Goal: Transaction & Acquisition: Subscribe to service/newsletter

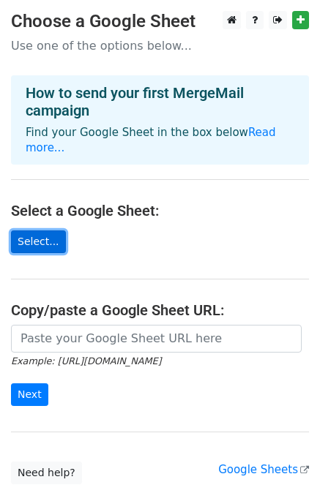
click at [37, 231] on link "Select..." at bounding box center [38, 242] width 55 height 23
click at [42, 234] on link "Select..." at bounding box center [38, 242] width 55 height 23
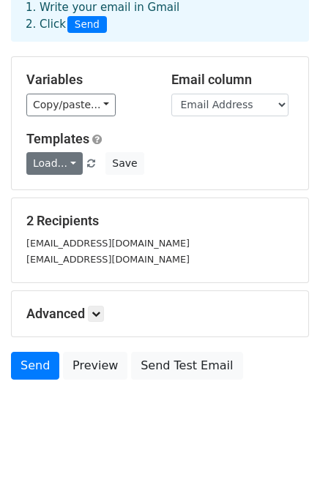
scroll to position [89, 0]
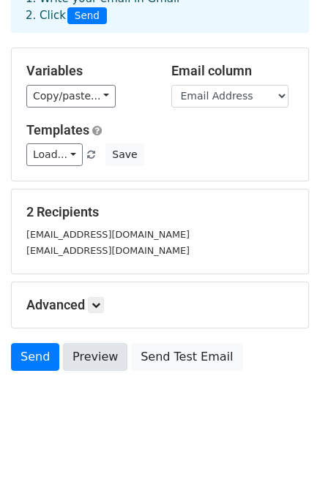
click at [98, 357] on link "Preview" at bounding box center [95, 357] width 64 height 28
click at [100, 301] on icon at bounding box center [96, 305] width 9 height 9
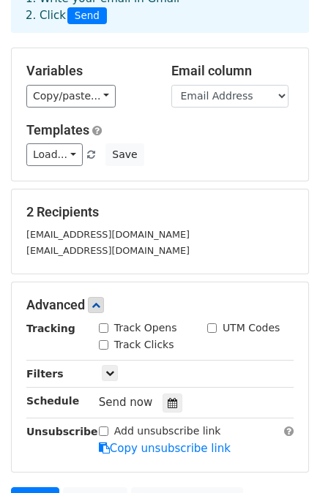
click at [102, 326] on input "Track Opens" at bounding box center [104, 329] width 10 height 10
checkbox input "true"
click at [101, 346] on input "Track Clicks" at bounding box center [104, 345] width 10 height 10
checkbox input "true"
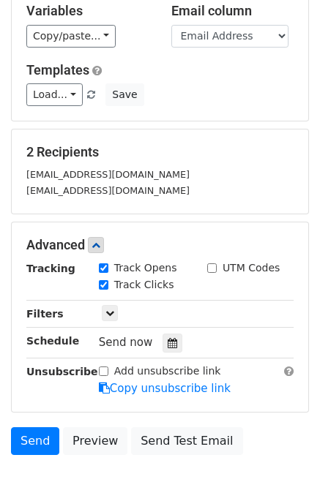
scroll to position [150, 0]
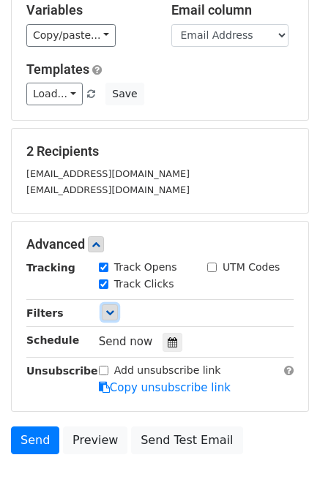
click at [107, 314] on icon at bounding box center [109, 312] width 9 height 9
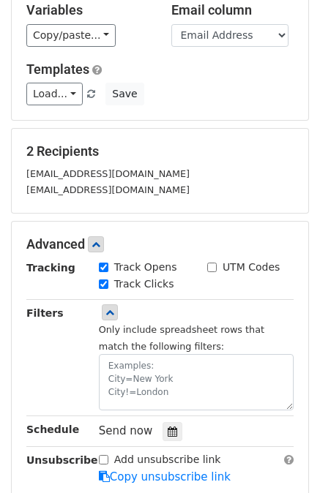
click at [73, 350] on div "Filters" at bounding box center [51, 358] width 72 height 106
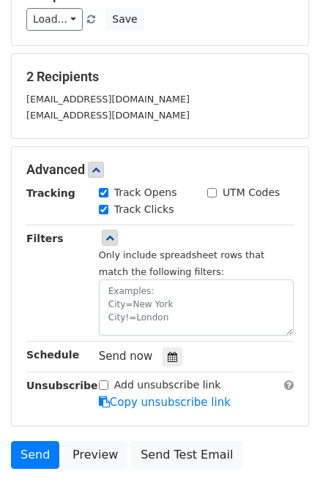
scroll to position [226, 0]
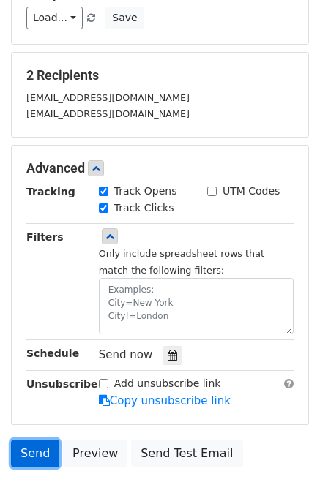
click at [23, 455] on link "Send" at bounding box center [35, 454] width 48 height 28
click at [35, 446] on link "Send" at bounding box center [35, 454] width 48 height 28
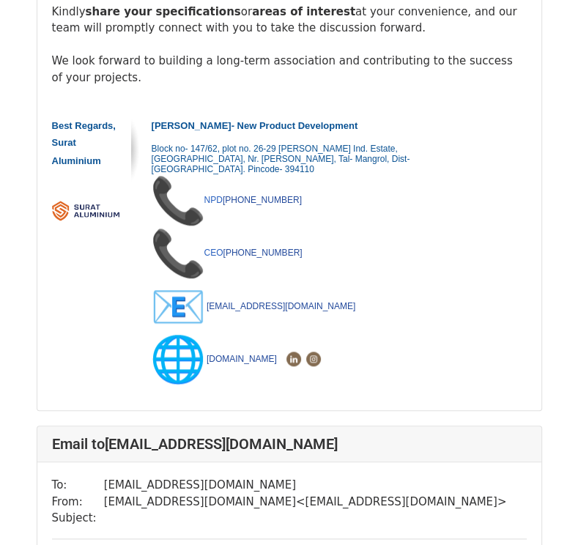
scroll to position [583, 0]
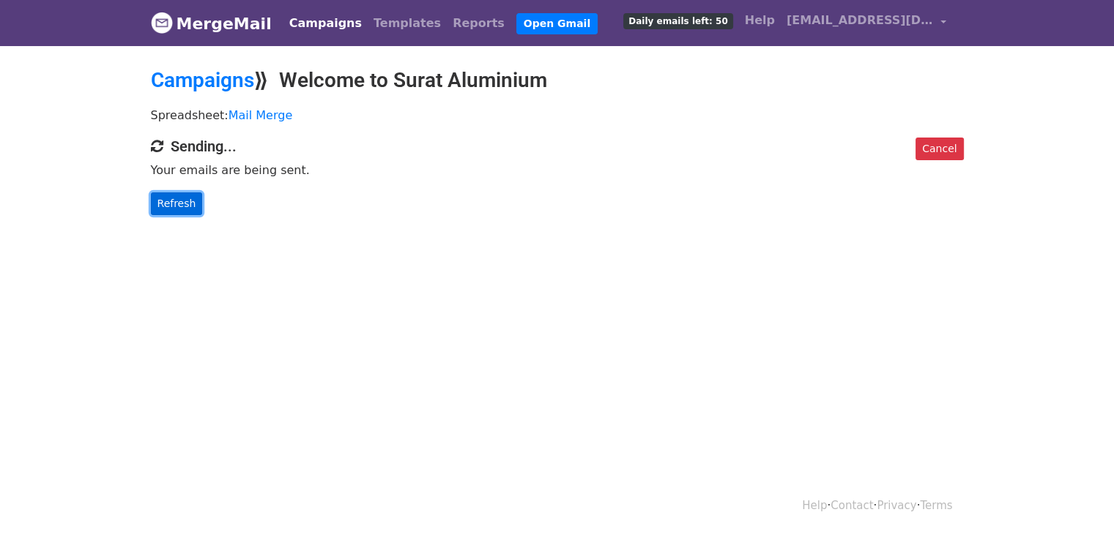
click at [182, 204] on link "Refresh" at bounding box center [177, 204] width 52 height 23
click at [175, 200] on link "Refresh" at bounding box center [177, 204] width 52 height 23
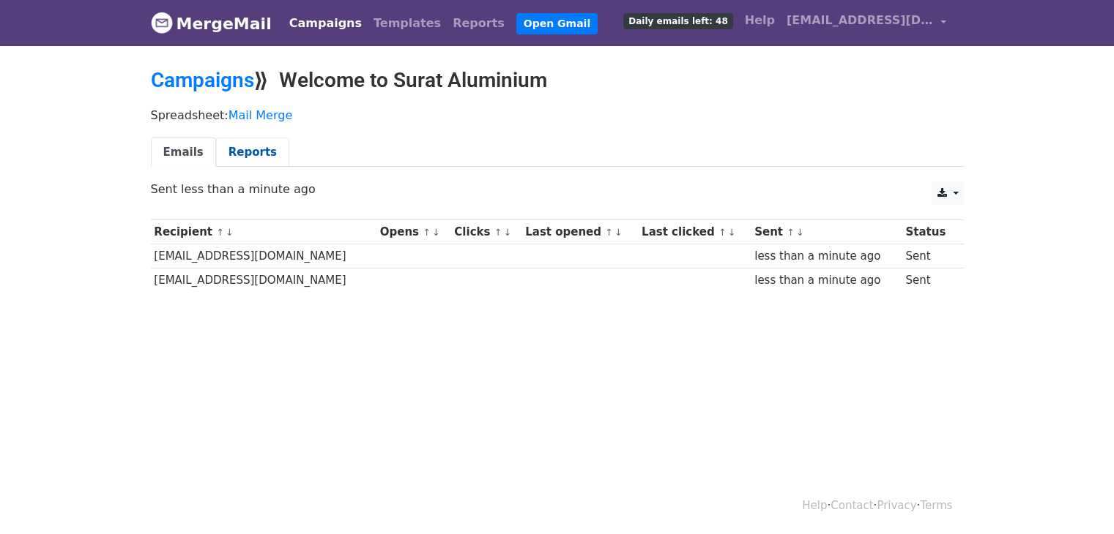
click at [250, 157] on link "Reports" at bounding box center [252, 153] width 73 height 30
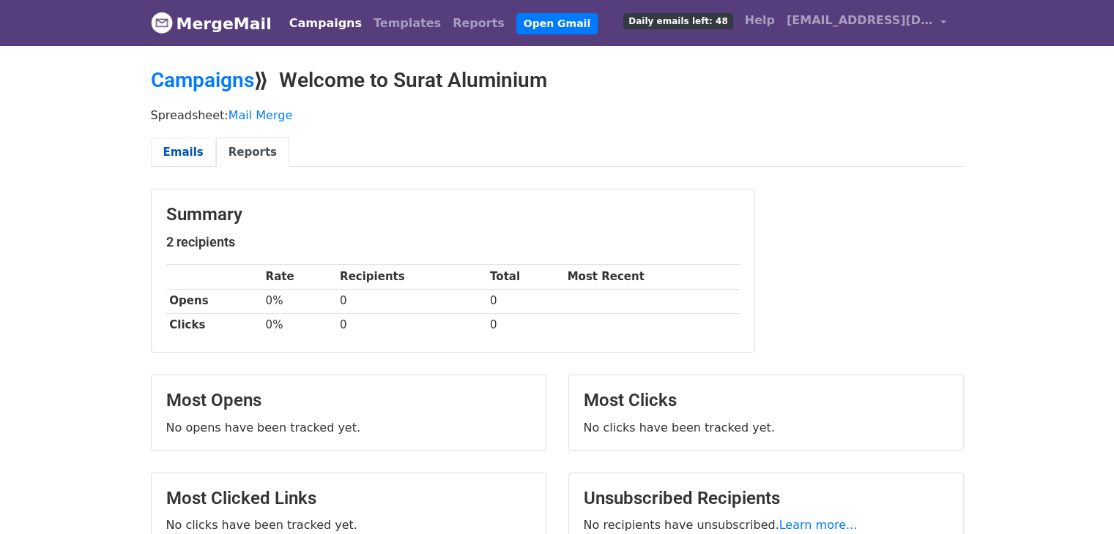
click at [167, 158] on link "Emails" at bounding box center [183, 153] width 65 height 30
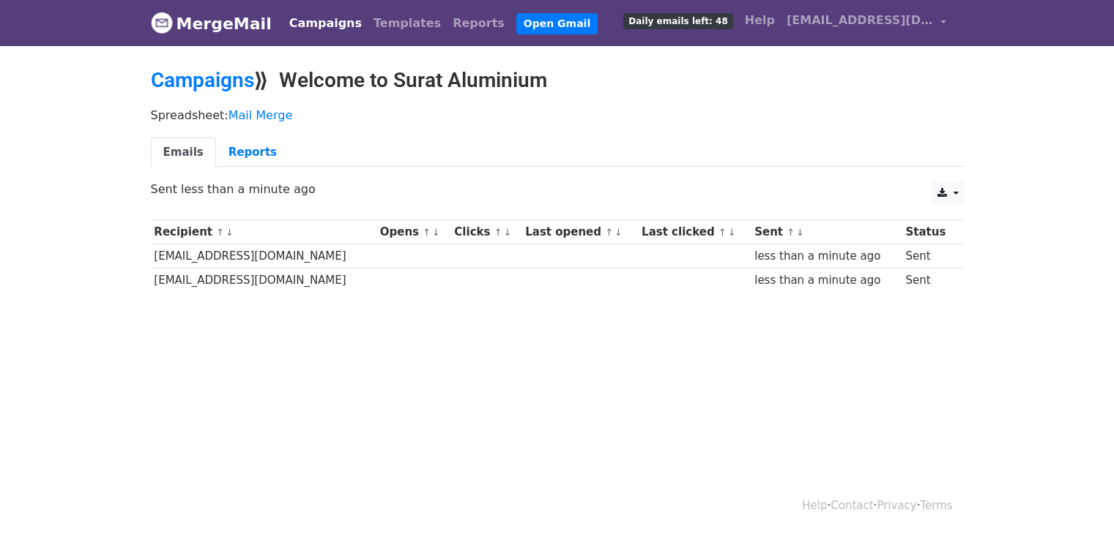
click at [176, 147] on link "Emails" at bounding box center [183, 153] width 65 height 30
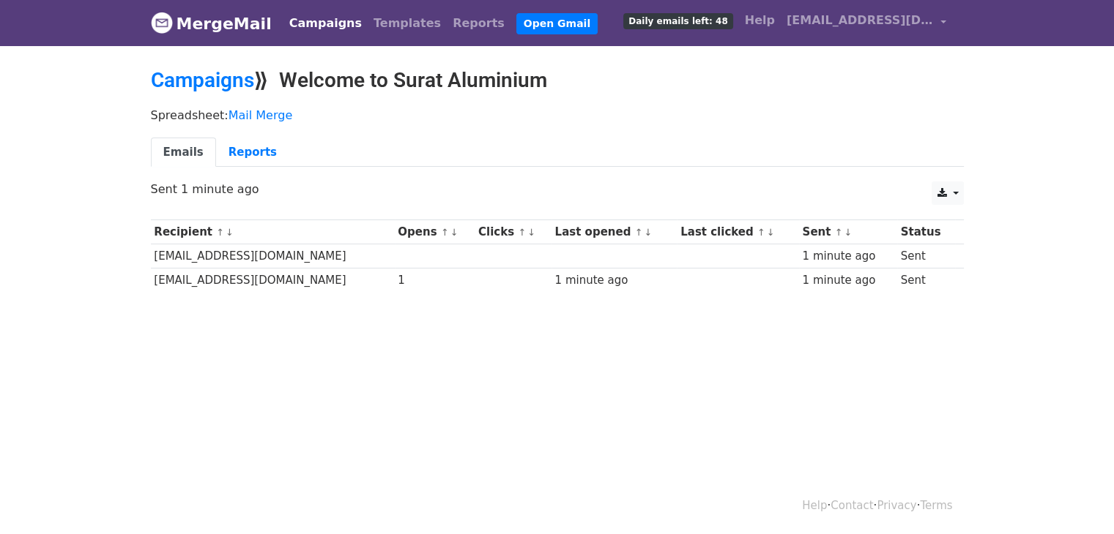
click at [726, 25] on span "Daily emails left: 48" at bounding box center [677, 21] width 109 height 16
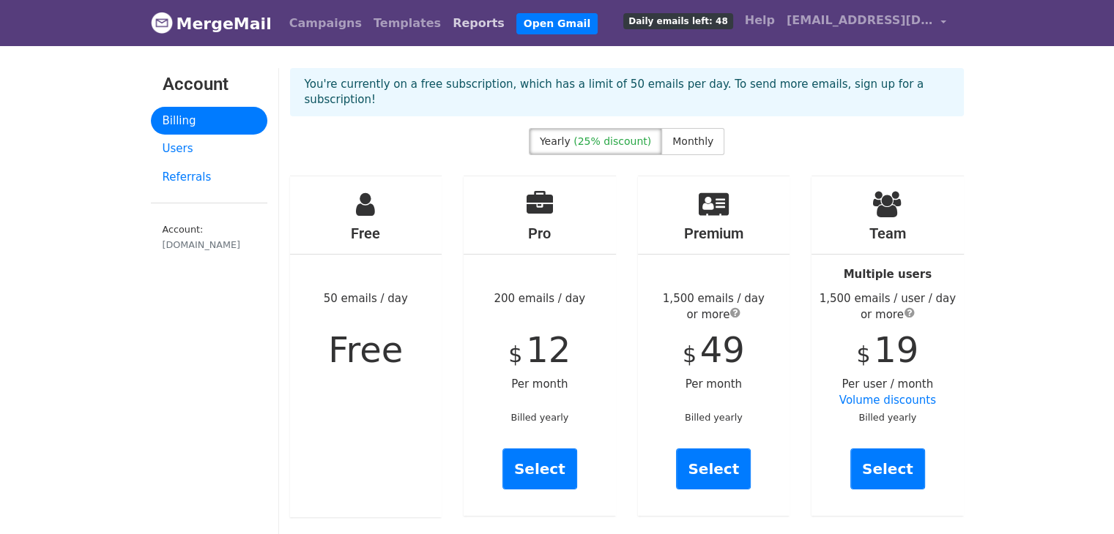
click at [447, 33] on link "Reports" at bounding box center [479, 23] width 64 height 29
click at [447, 27] on link "Reports" at bounding box center [479, 23] width 64 height 29
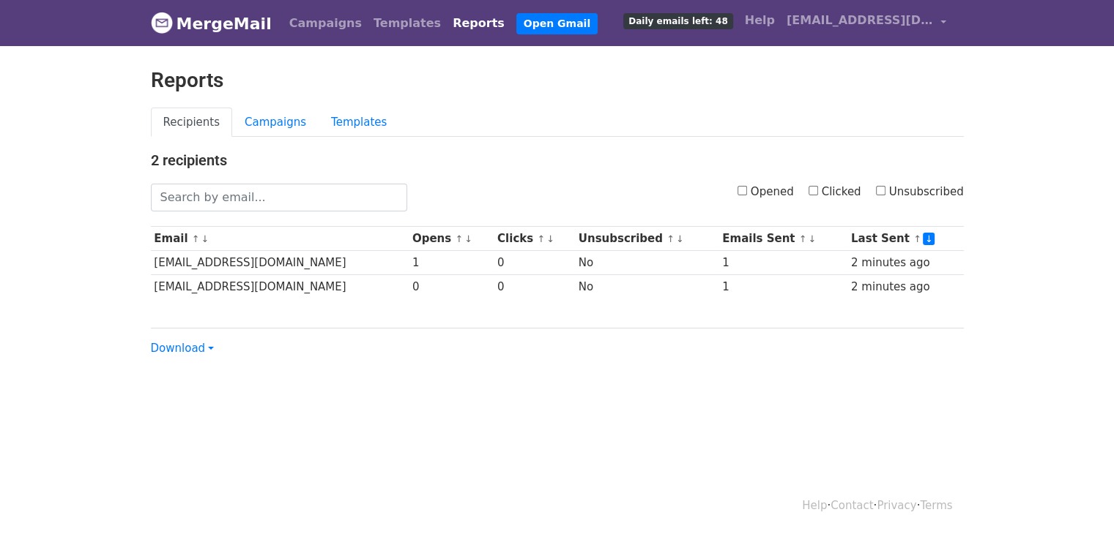
click at [780, 465] on html "MergeMail Campaigns Templates Reports Open Gmail Daily emails left: 48 Help [EM…" at bounding box center [557, 267] width 1114 height 534
click at [747, 190] on input "Opened" at bounding box center [742, 191] width 10 height 10
checkbox input "false"
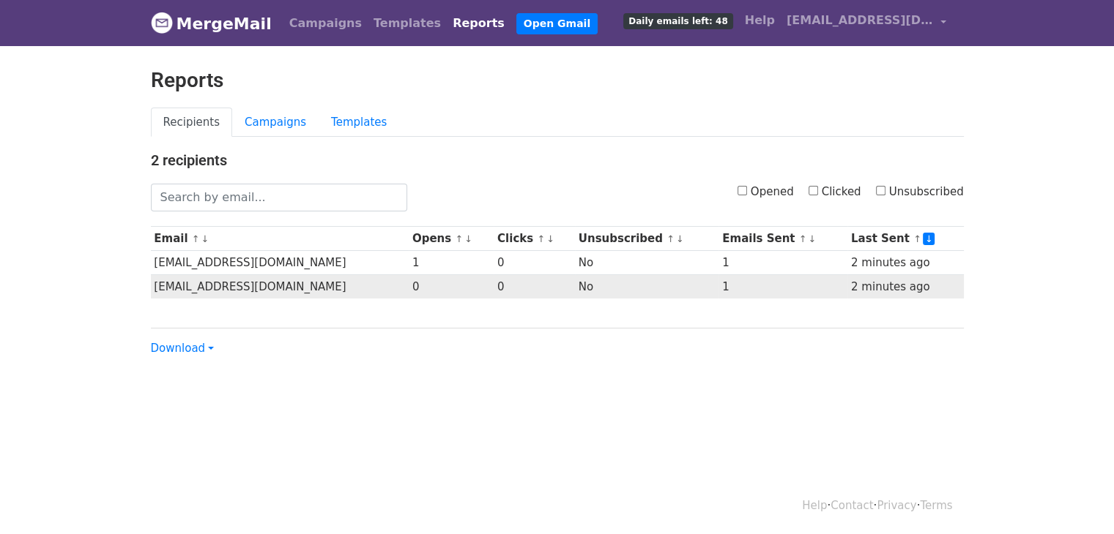
click at [409, 287] on td "0" at bounding box center [451, 287] width 85 height 24
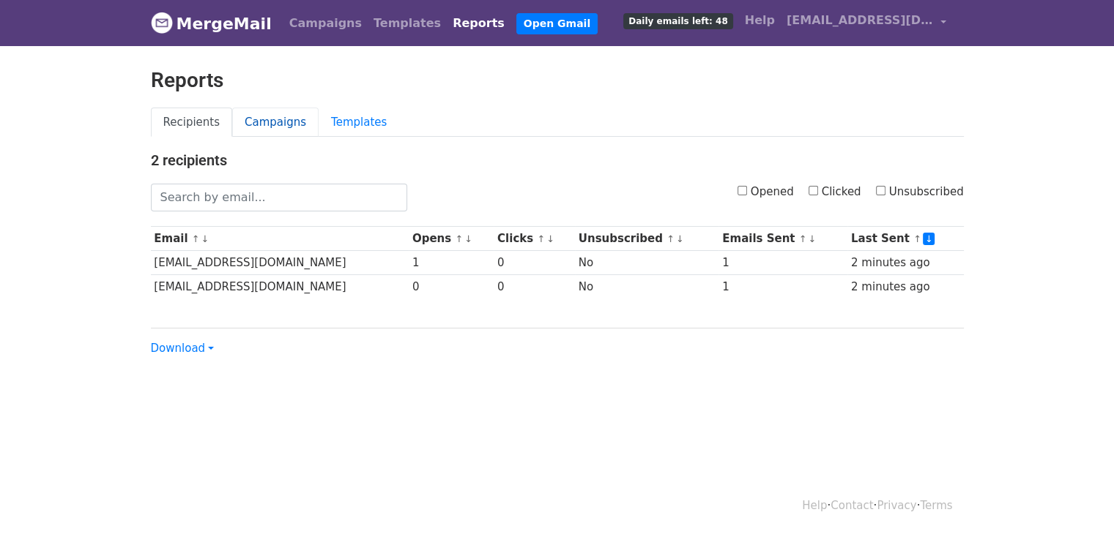
click at [257, 124] on link "Campaigns" at bounding box center [275, 123] width 86 height 30
click at [331, 127] on link "Templates" at bounding box center [358, 123] width 81 height 30
click at [202, 112] on link "Recipients" at bounding box center [192, 123] width 82 height 30
click at [690, 414] on html "MergeMail Campaigns Templates Reports Open Gmail Daily emails left: 48 Help [EM…" at bounding box center [557, 267] width 1114 height 534
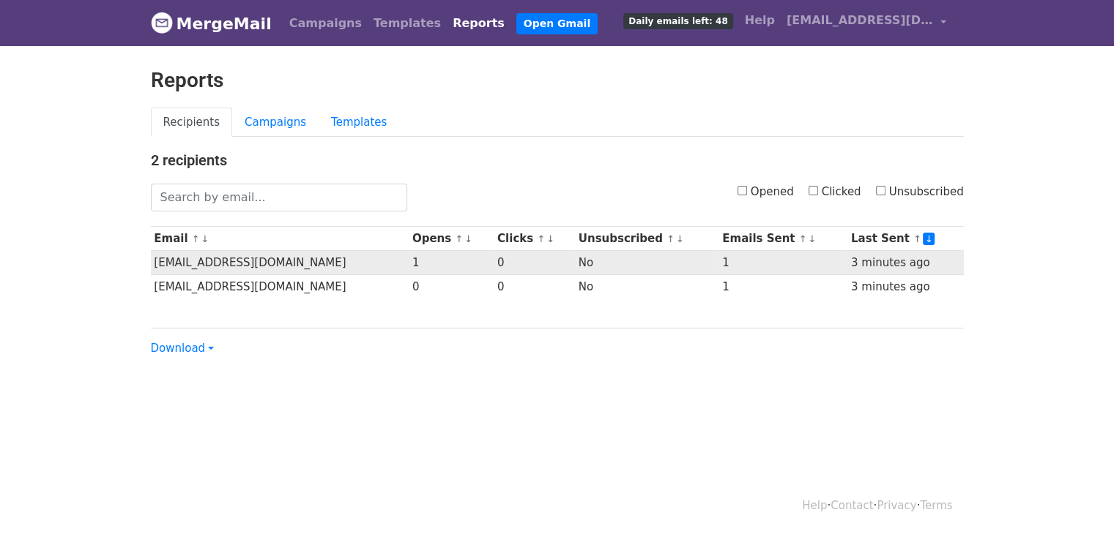
click at [422, 261] on td "1" at bounding box center [451, 263] width 85 height 24
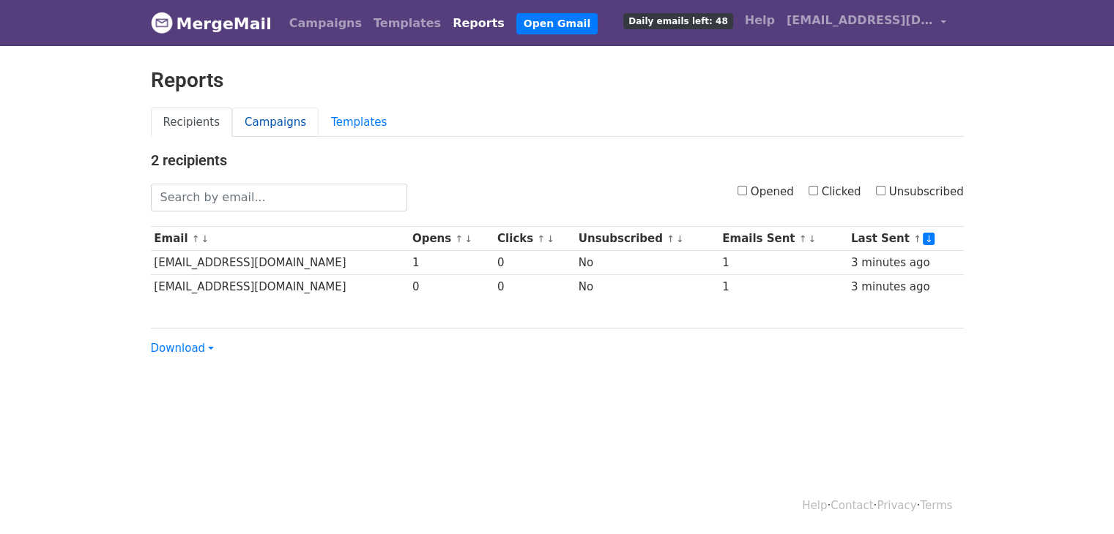
click at [278, 122] on link "Campaigns" at bounding box center [275, 123] width 86 height 30
click at [346, 126] on link "Templates" at bounding box center [358, 123] width 81 height 30
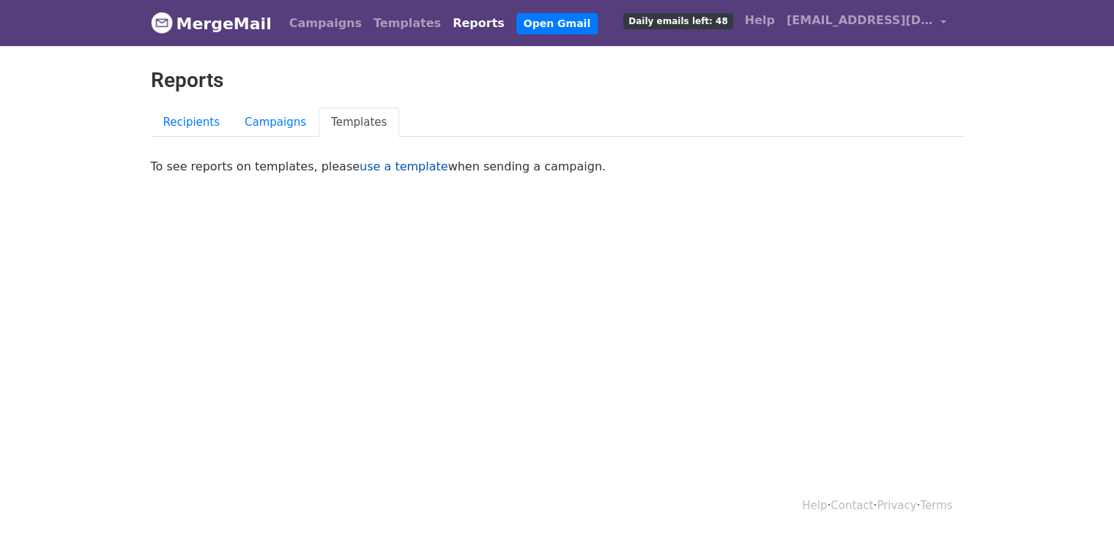
click at [369, 166] on link "use a template" at bounding box center [403, 167] width 89 height 14
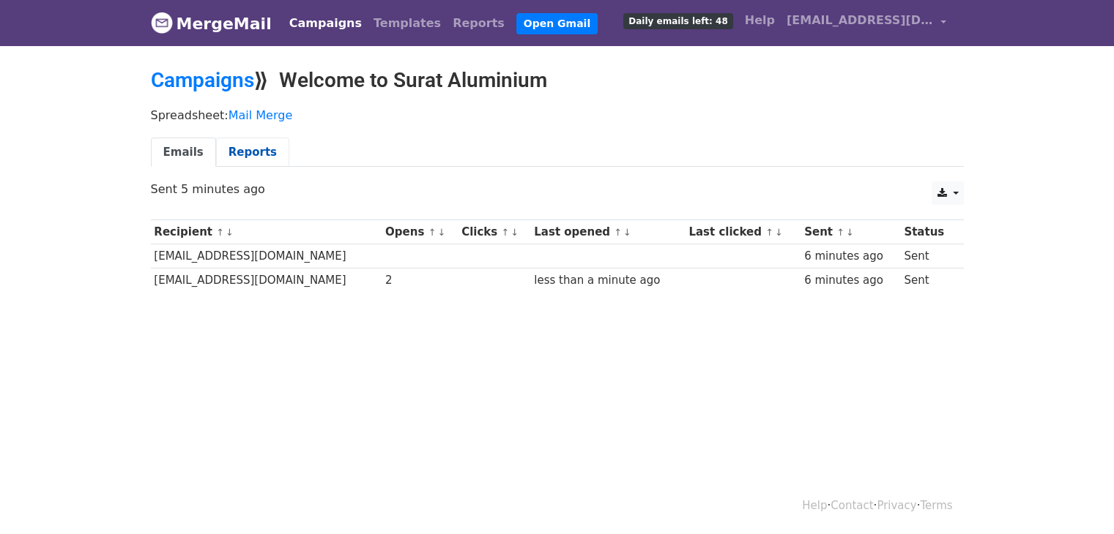
click at [246, 159] on link "Reports" at bounding box center [252, 153] width 73 height 30
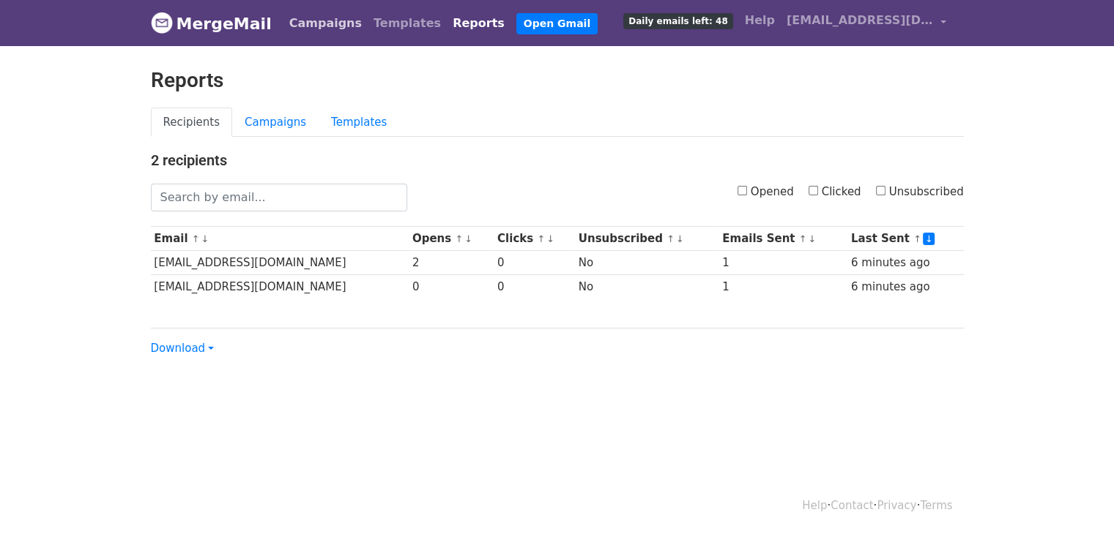
click at [307, 20] on link "Campaigns" at bounding box center [325, 23] width 84 height 29
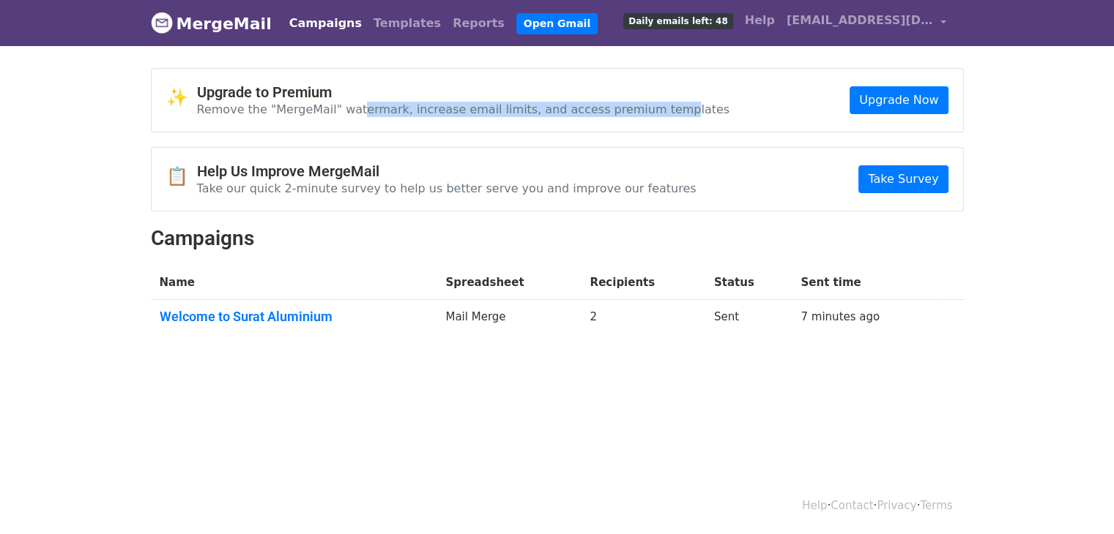
drag, startPoint x: 351, startPoint y: 107, endPoint x: 638, endPoint y: 113, distance: 287.1
click at [638, 113] on p "Remove the "MergeMail" watermark, increase email limits, and access premium tem…" at bounding box center [463, 109] width 533 height 15
click at [881, 100] on link "Upgrade Now" at bounding box center [898, 100] width 98 height 28
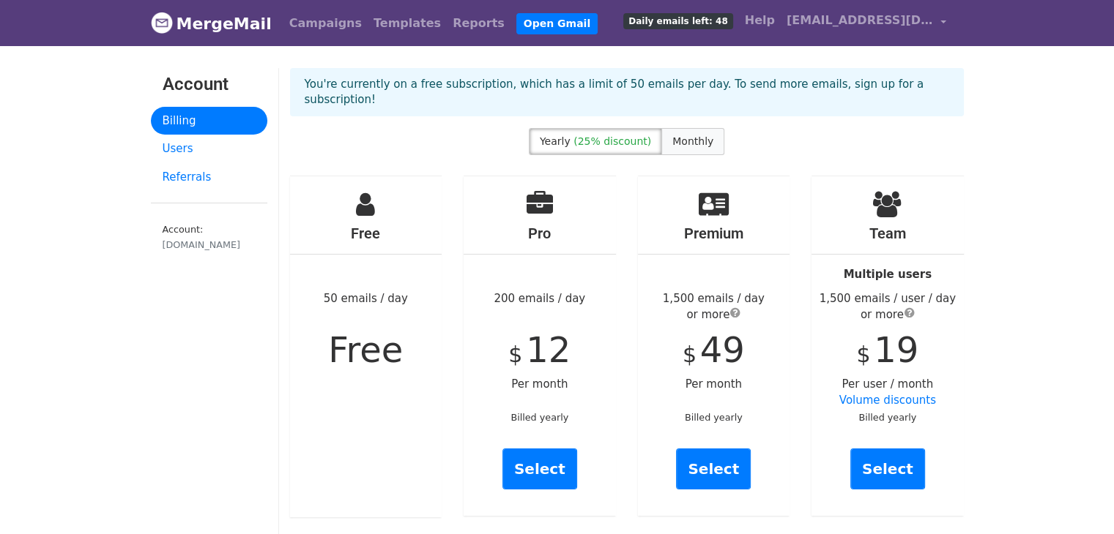
click at [691, 128] on label "Monthly" at bounding box center [692, 141] width 63 height 27
click at [605, 133] on label "Yearly (25% discount)" at bounding box center [595, 141] width 133 height 27
drag, startPoint x: 512, startPoint y: 342, endPoint x: 581, endPoint y: 337, distance: 69.7
click at [581, 337] on div "Pro 200 emails / day $ 12 Per month Billed yearly Select" at bounding box center [539, 346] width 152 height 340
drag, startPoint x: 503, startPoint y: 280, endPoint x: 597, endPoint y: 276, distance: 94.5
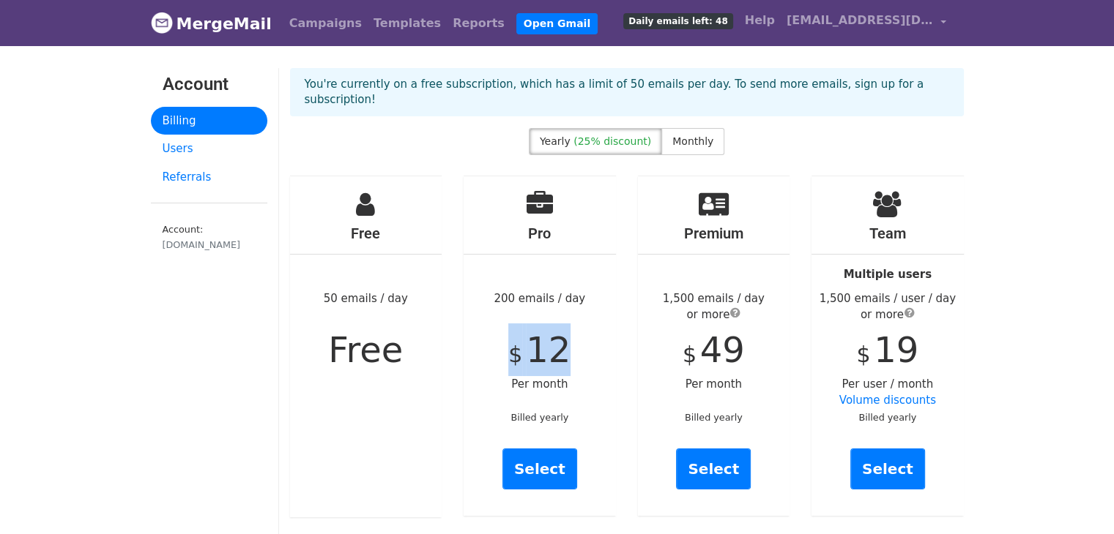
click at [597, 276] on div "Pro 200 emails / day $ 12 Per month Billed yearly Select" at bounding box center [539, 346] width 152 height 340
drag, startPoint x: 556, startPoint y: 338, endPoint x: 489, endPoint y: 340, distance: 67.4
click at [489, 340] on div "Pro 200 emails / day $ 12 Per month Billed yearly Select" at bounding box center [539, 346] width 152 height 340
copy div "$ 12"
drag, startPoint x: 529, startPoint y: 490, endPoint x: 531, endPoint y: 480, distance: 10.5
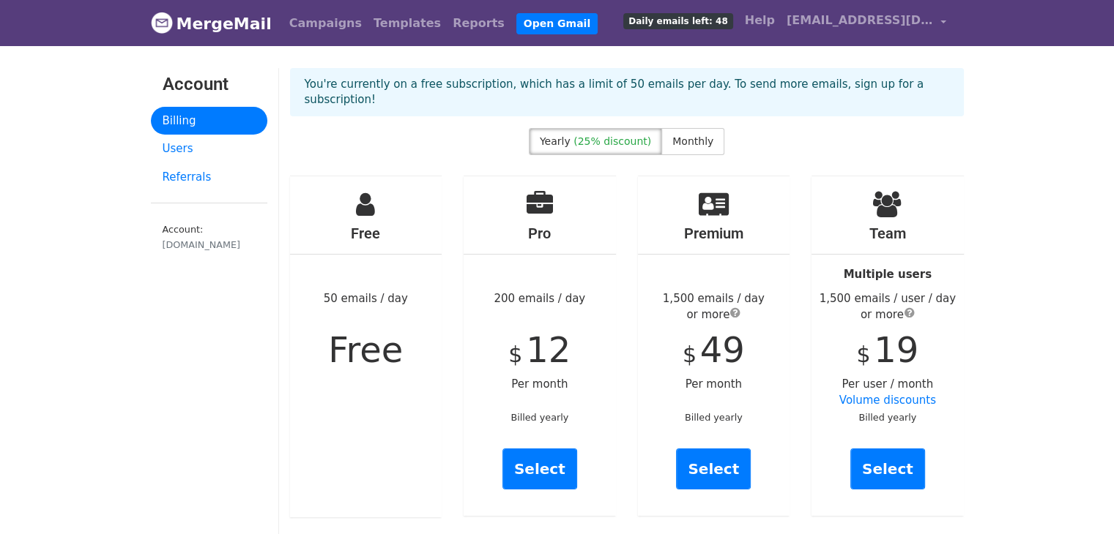
click at [529, 490] on div "Pro 200 emails / day $ 12 Per month Billed yearly Select" at bounding box center [539, 346] width 152 height 340
click at [537, 463] on link "Select" at bounding box center [539, 469] width 75 height 41
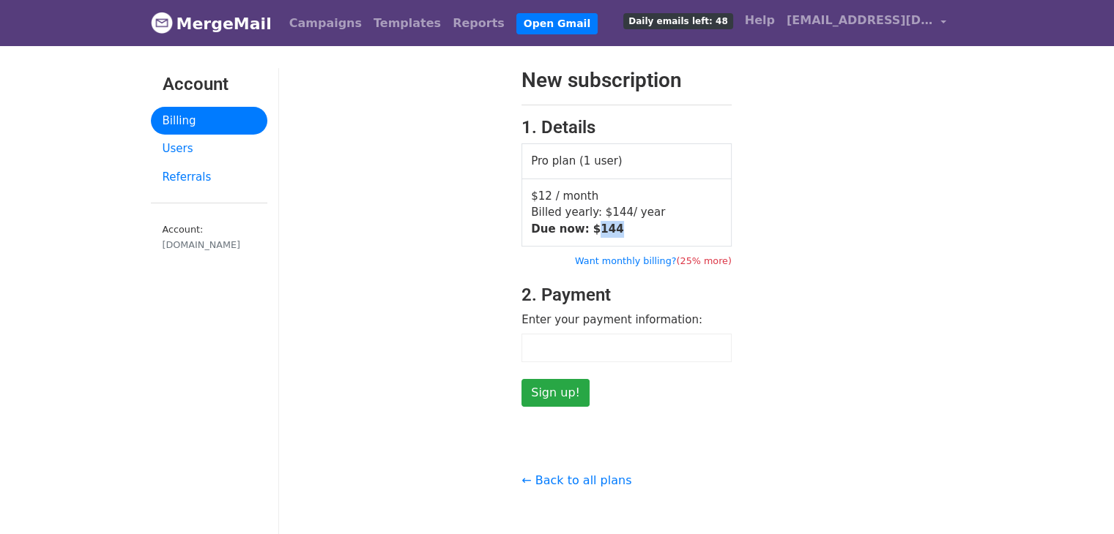
drag, startPoint x: 613, startPoint y: 226, endPoint x: 583, endPoint y: 225, distance: 30.8
click at [583, 225] on td "$12 / month Billed yearly: $ 144 / year Due now: $ 144" at bounding box center [626, 213] width 209 height 68
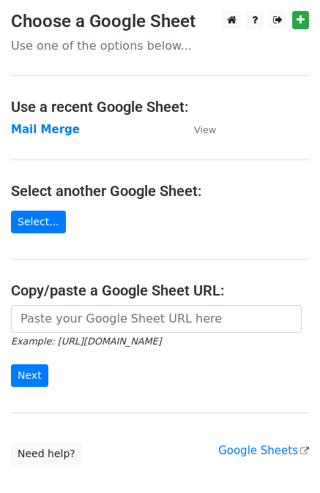
click at [31, 233] on main "Choose a Google Sheet Use one of the options below... Use a recent Google Sheet…" at bounding box center [160, 238] width 320 height 455
click at [32, 223] on link "Select..." at bounding box center [38, 222] width 55 height 23
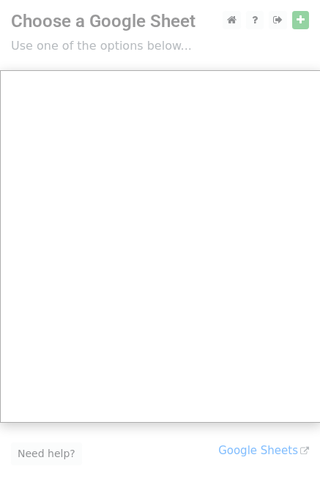
click at [47, 37] on div at bounding box center [160, 290] width 320 height 581
click at [53, 43] on div at bounding box center [160, 290] width 320 height 581
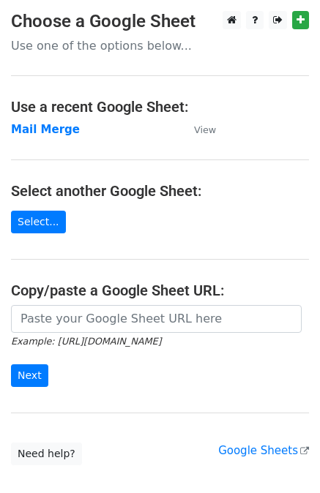
click at [81, 42] on p "Use one of the options below..." at bounding box center [160, 45] width 298 height 15
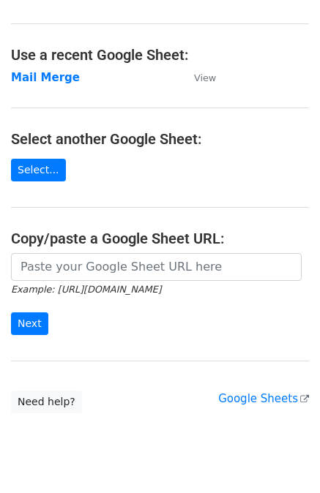
scroll to position [53, 0]
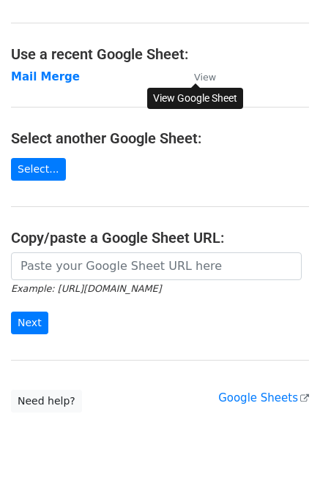
click at [202, 72] on small "View" at bounding box center [205, 77] width 22 height 11
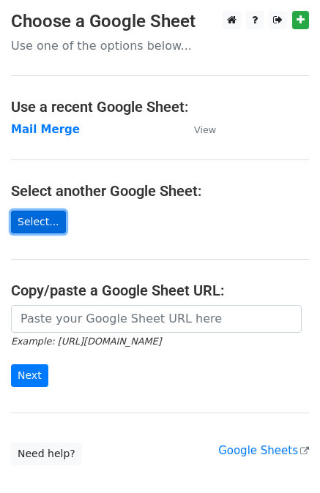
click at [32, 228] on link "Select..." at bounding box center [38, 222] width 55 height 23
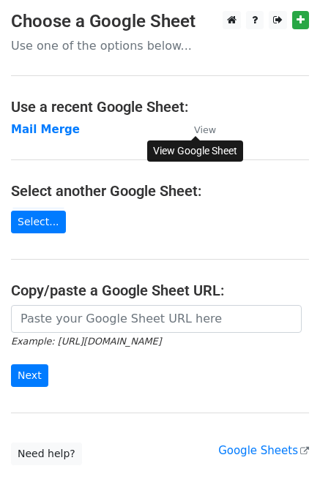
click at [207, 134] on small "View" at bounding box center [205, 129] width 22 height 11
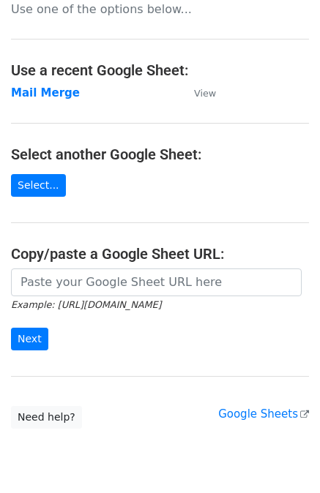
scroll to position [22, 0]
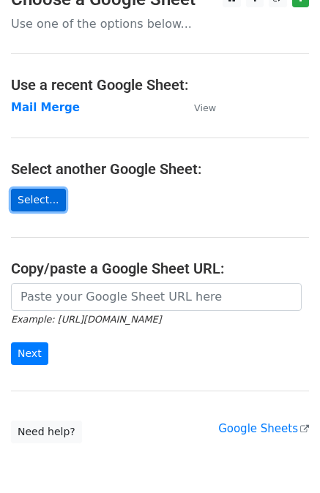
click at [29, 196] on link "Select..." at bounding box center [38, 200] width 55 height 23
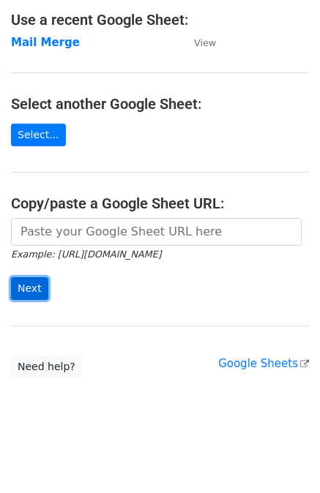
click at [20, 286] on input "Next" at bounding box center [29, 288] width 37 height 23
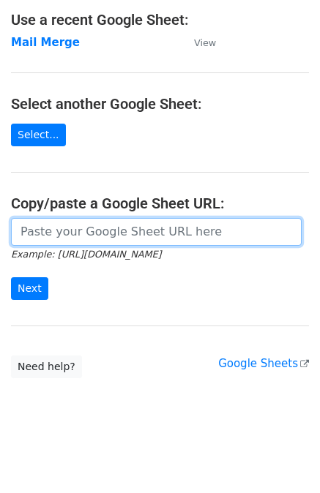
scroll to position [0, 0]
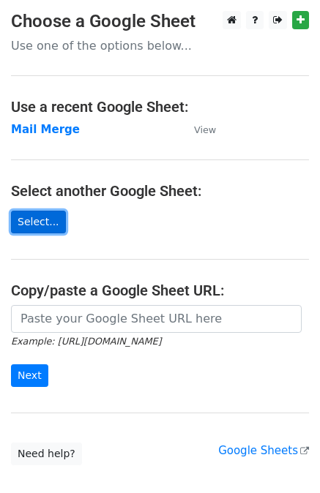
click at [33, 220] on link "Select..." at bounding box center [38, 222] width 55 height 23
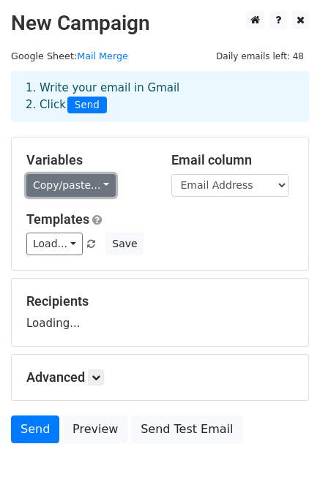
click at [94, 185] on link "Copy/paste..." at bounding box center [70, 185] width 89 height 23
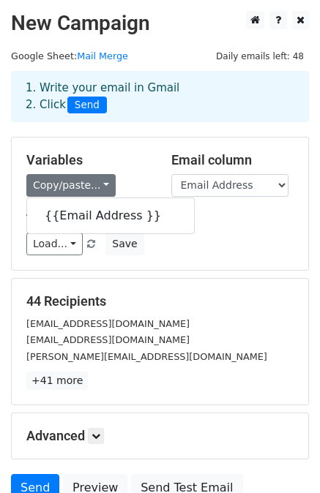
click at [196, 212] on h5 "Templates" at bounding box center [159, 220] width 267 height 16
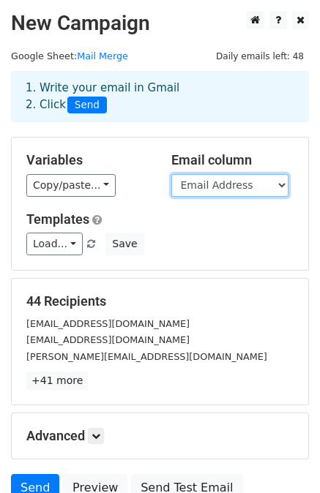
click at [277, 183] on select "Email Address" at bounding box center [229, 185] width 117 height 23
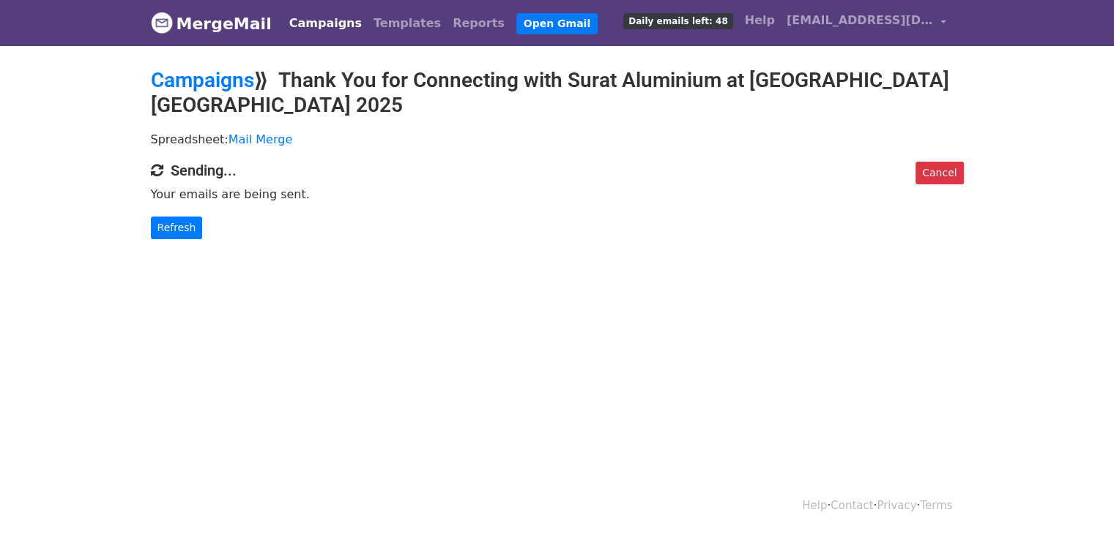
click at [606, 254] on body "MergeMail Campaigns Templates Reports Open Gmail Daily emails left: 48 Help [EM…" at bounding box center [557, 149] width 1114 height 298
drag, startPoint x: 605, startPoint y: 254, endPoint x: 571, endPoint y: 162, distance: 98.2
click at [571, 187] on p "Your emails are being sent." at bounding box center [557, 194] width 813 height 15
click at [522, 224] on body "MergeMail Campaigns Templates Reports Open Gmail Daily emails left: 48 Help dev…" at bounding box center [557, 149] width 1114 height 298
click at [176, 217] on link "Refresh" at bounding box center [177, 228] width 52 height 23
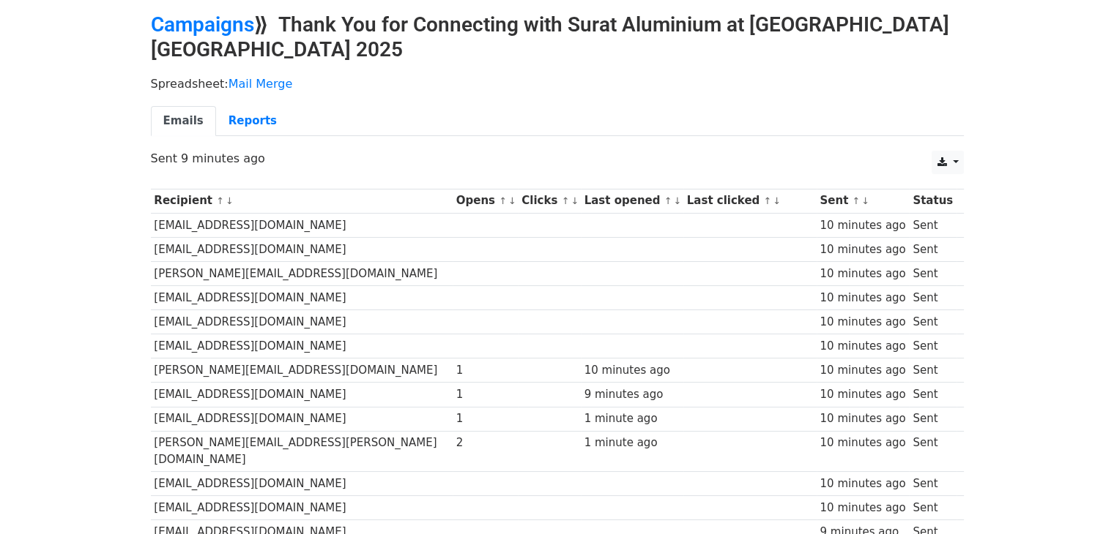
scroll to position [55, 0]
click at [244, 107] on link "Reports" at bounding box center [252, 122] width 73 height 30
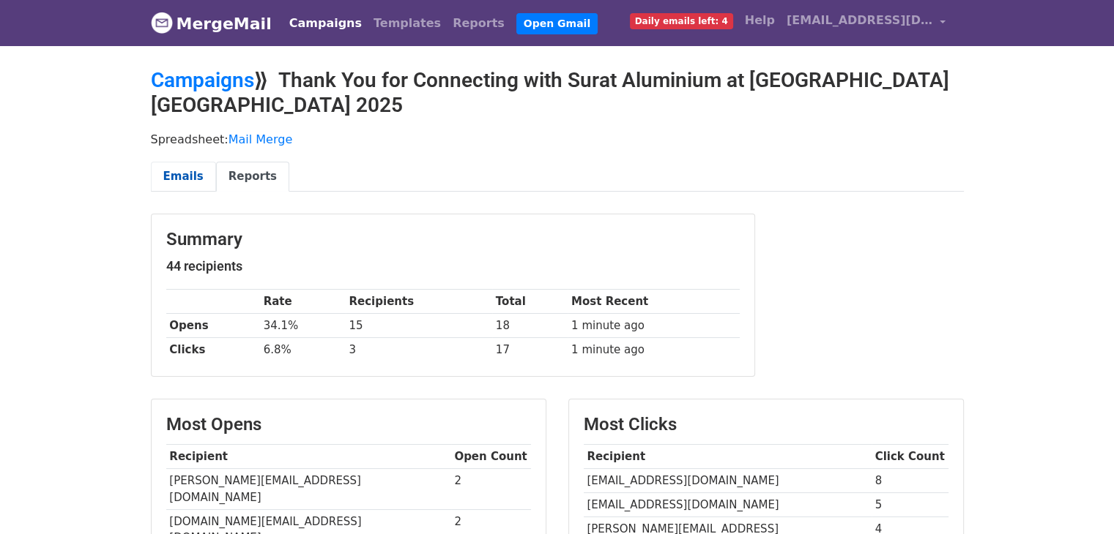
click at [180, 162] on link "Emails" at bounding box center [183, 177] width 65 height 30
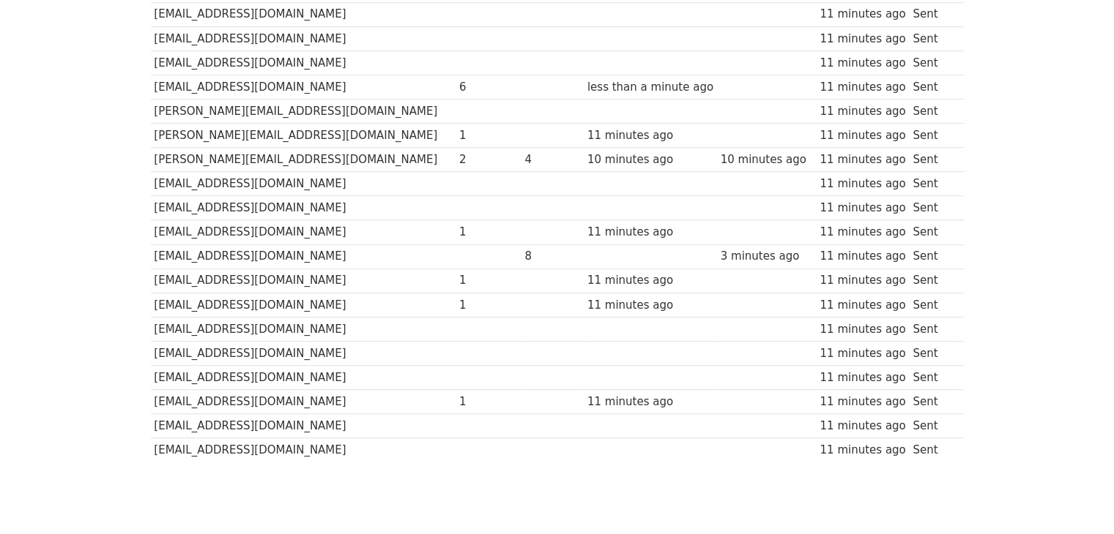
scroll to position [898, 0]
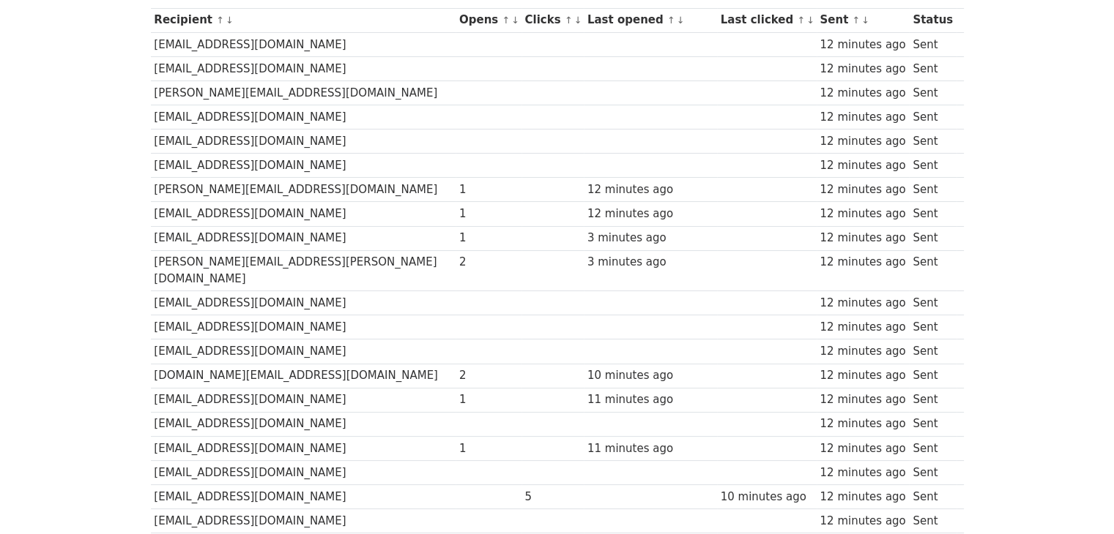
scroll to position [0, 0]
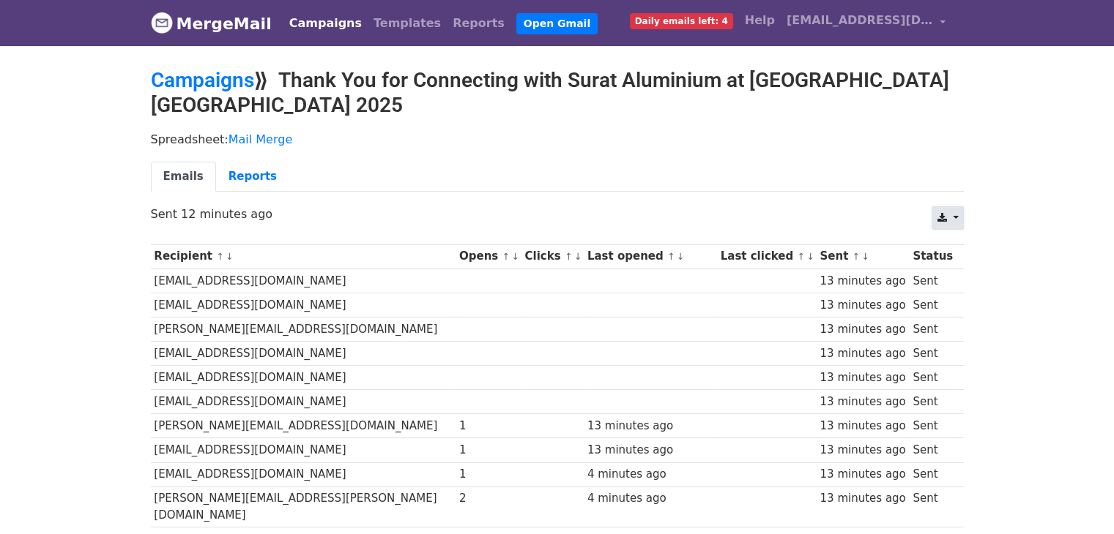
click at [945, 213] on icon at bounding box center [941, 218] width 10 height 10
click at [969, 263] on link "Excel" at bounding box center [965, 274] width 66 height 23
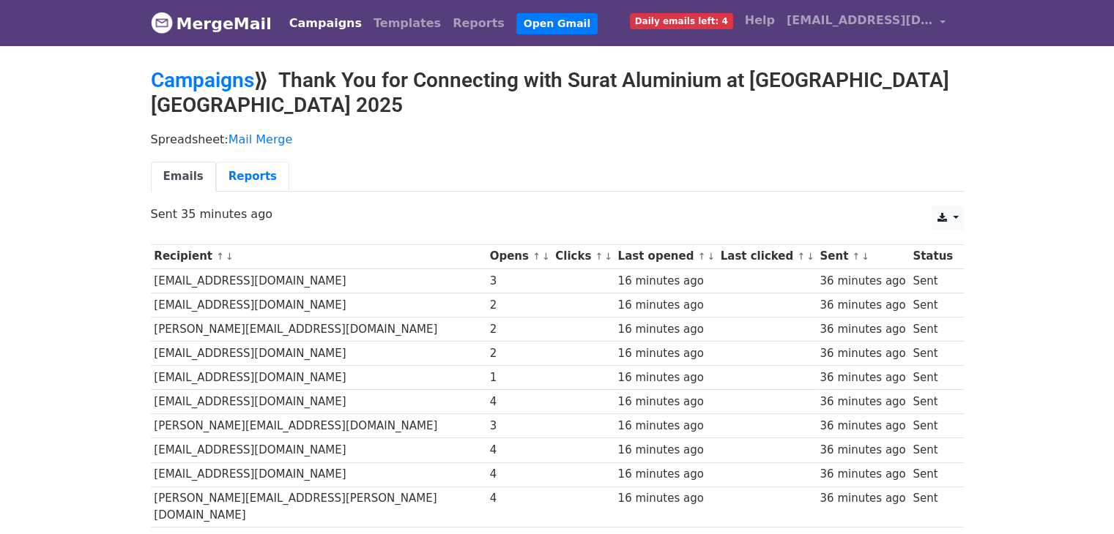
click at [238, 162] on link "Reports" at bounding box center [252, 177] width 73 height 30
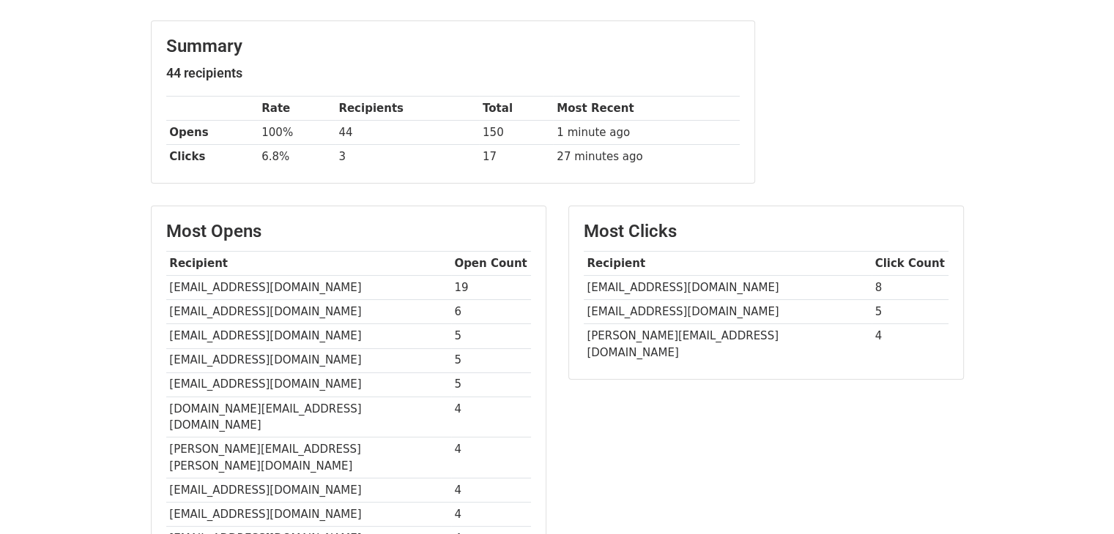
scroll to position [193, 0]
click at [1054, 139] on body "MergeMail Campaigns Templates Reports Open Gmail Daily emails left: 4 Help [EMA…" at bounding box center [557, 325] width 1114 height 1036
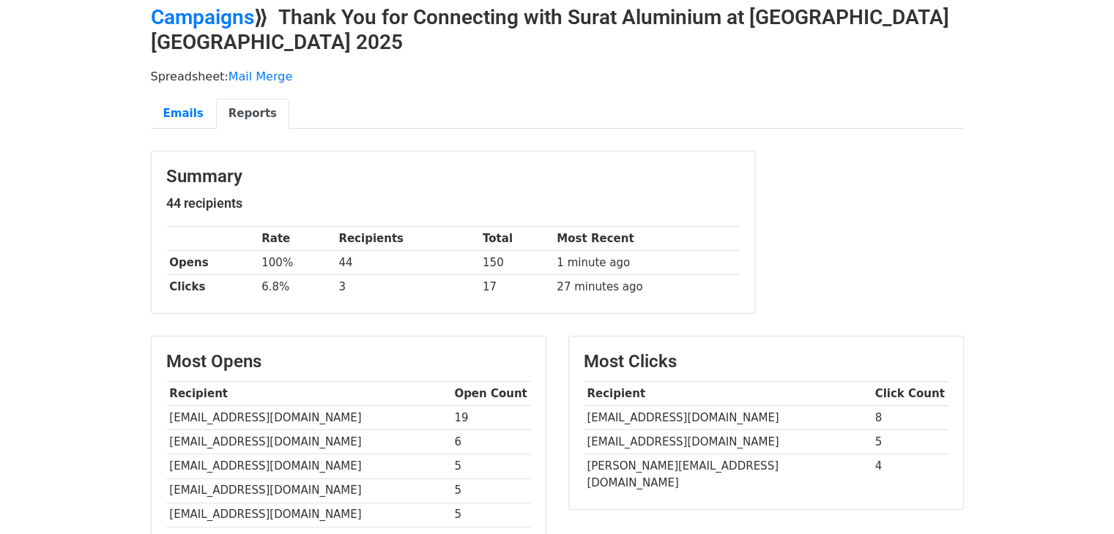
scroll to position [0, 0]
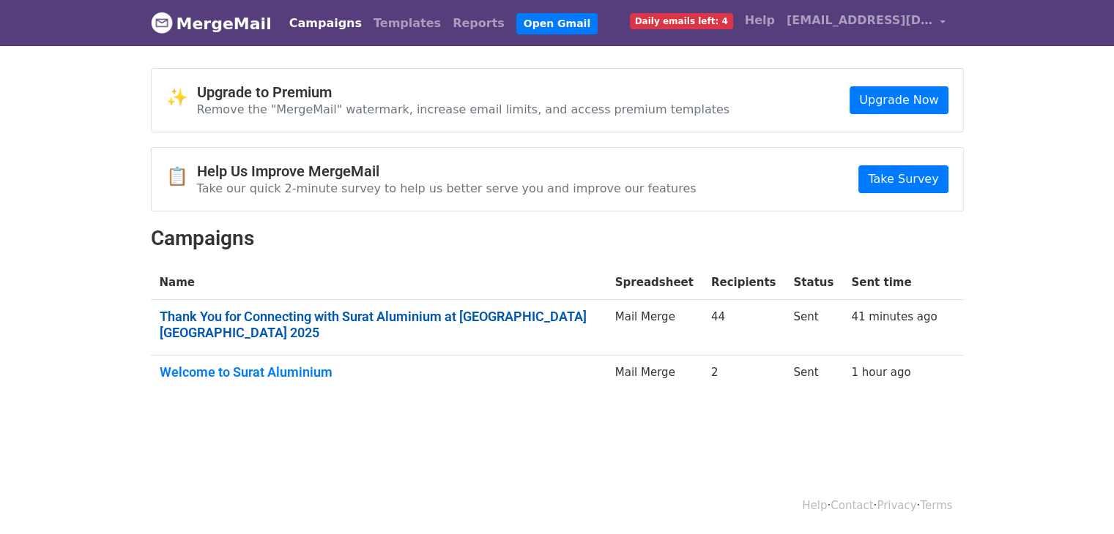
click at [556, 311] on link "Thank You for Connecting with Surat Aluminium at [GEOGRAPHIC_DATA] [GEOGRAPHIC_…" at bounding box center [379, 324] width 438 height 31
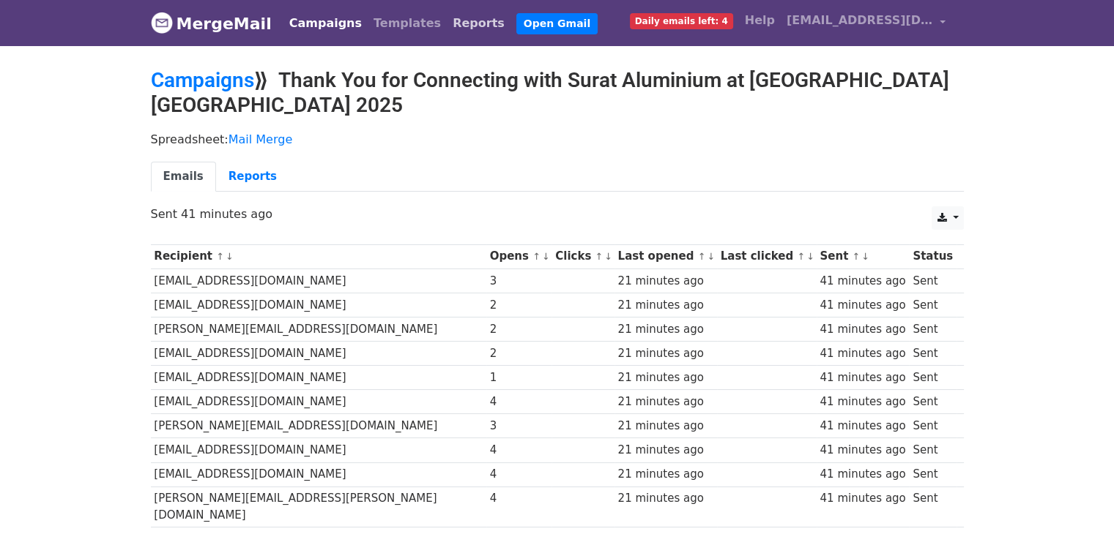
click at [447, 17] on link "Reports" at bounding box center [479, 23] width 64 height 29
click at [245, 162] on link "Reports" at bounding box center [252, 177] width 73 height 30
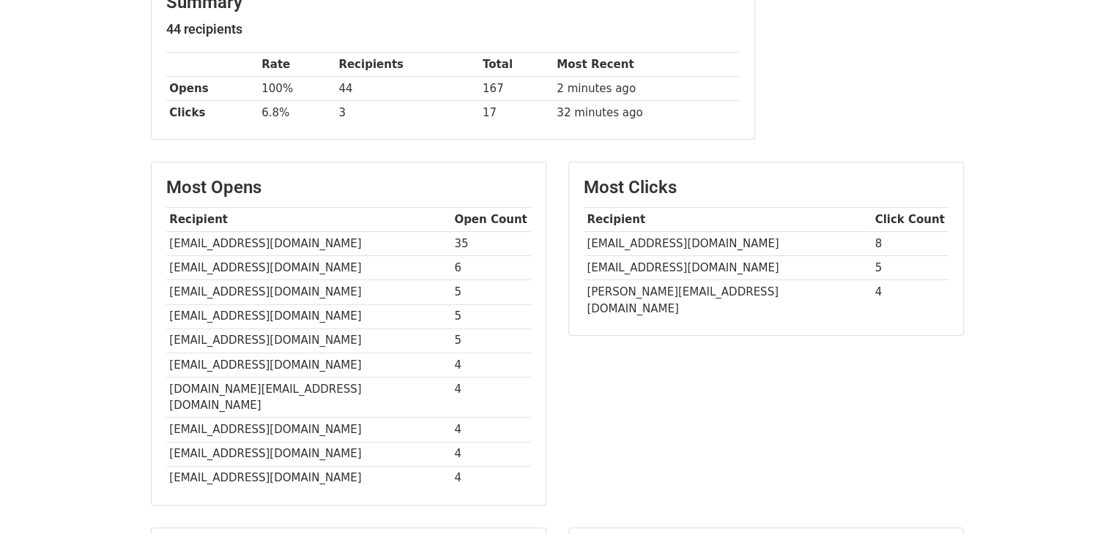
scroll to position [231, 0]
